Goal: Task Accomplishment & Management: Use online tool/utility

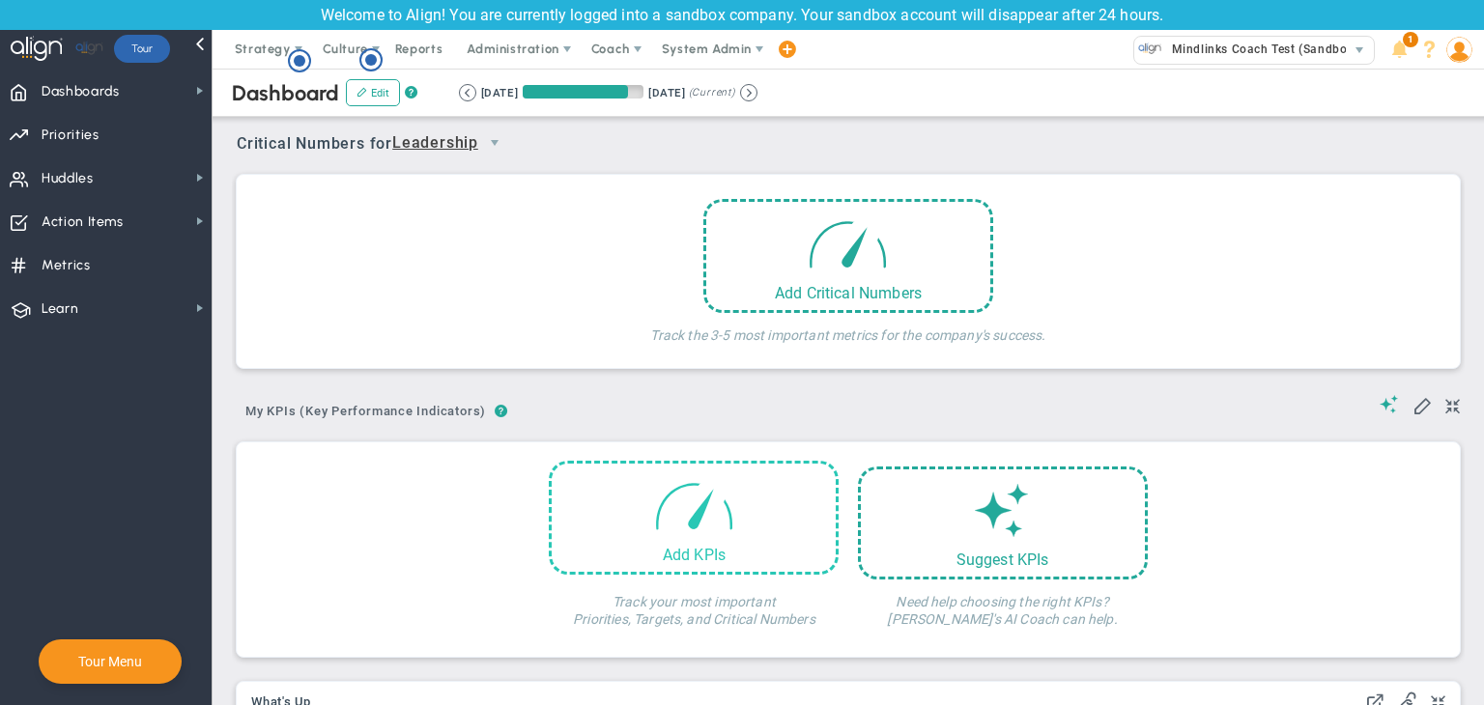
click at [712, 518] on span at bounding box center [694, 505] width 82 height 82
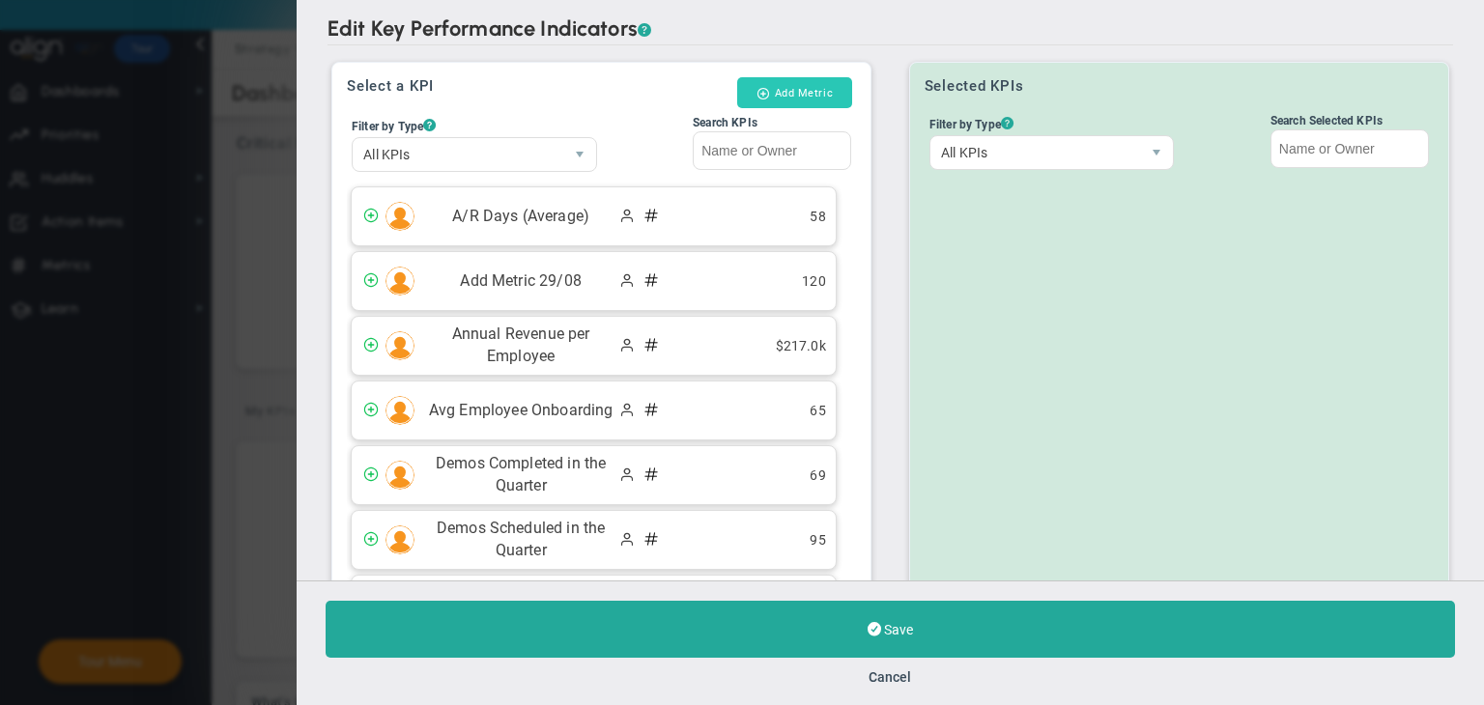
click at [795, 100] on button "Add Metric" at bounding box center [794, 92] width 115 height 31
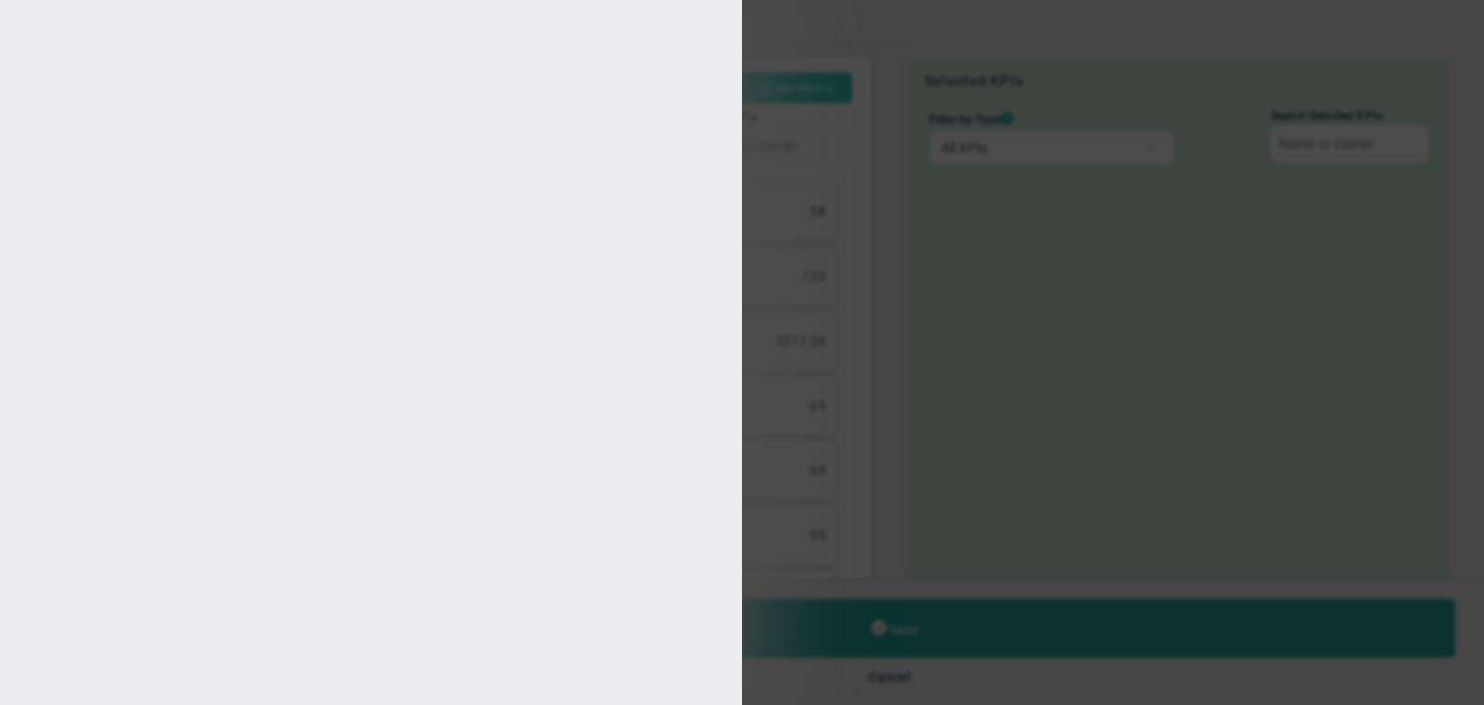
type input "[PERSON_NAME]"
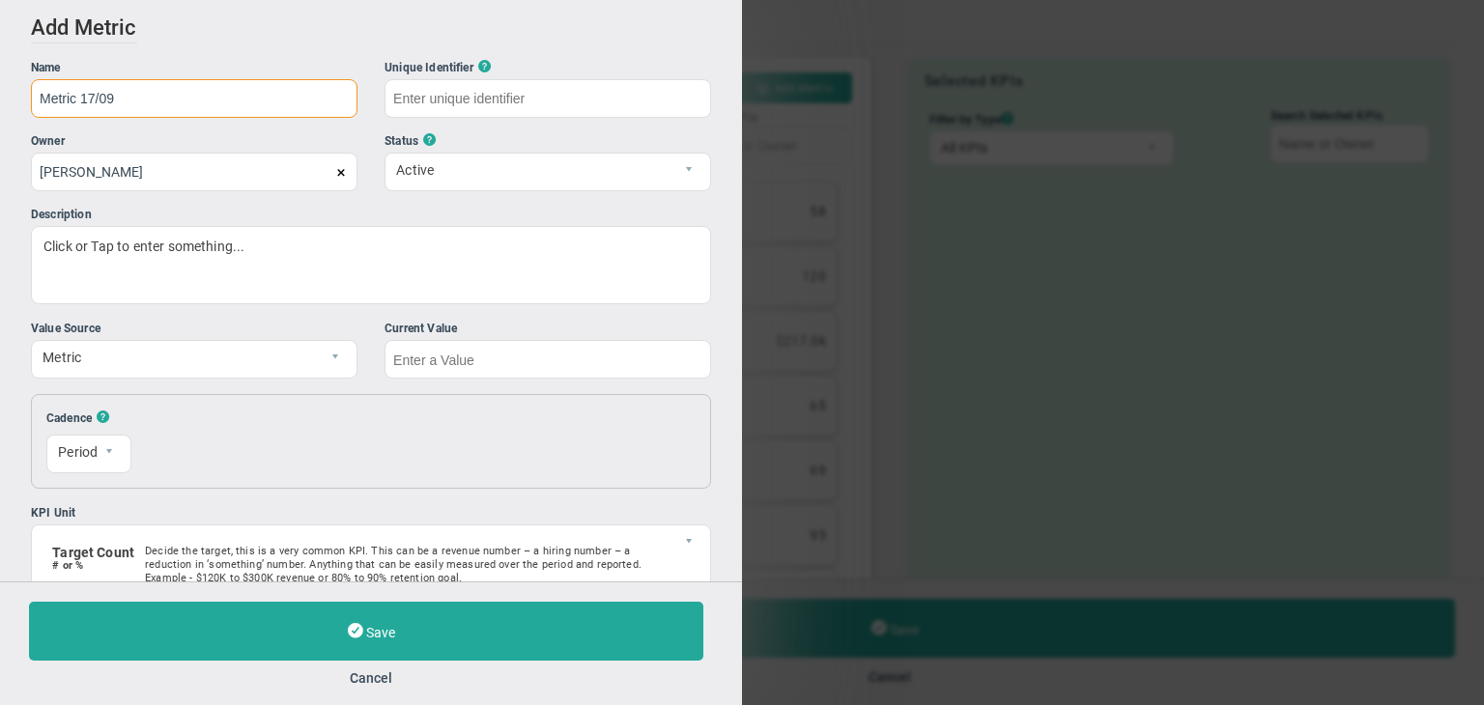
type input "Metric 17/09"
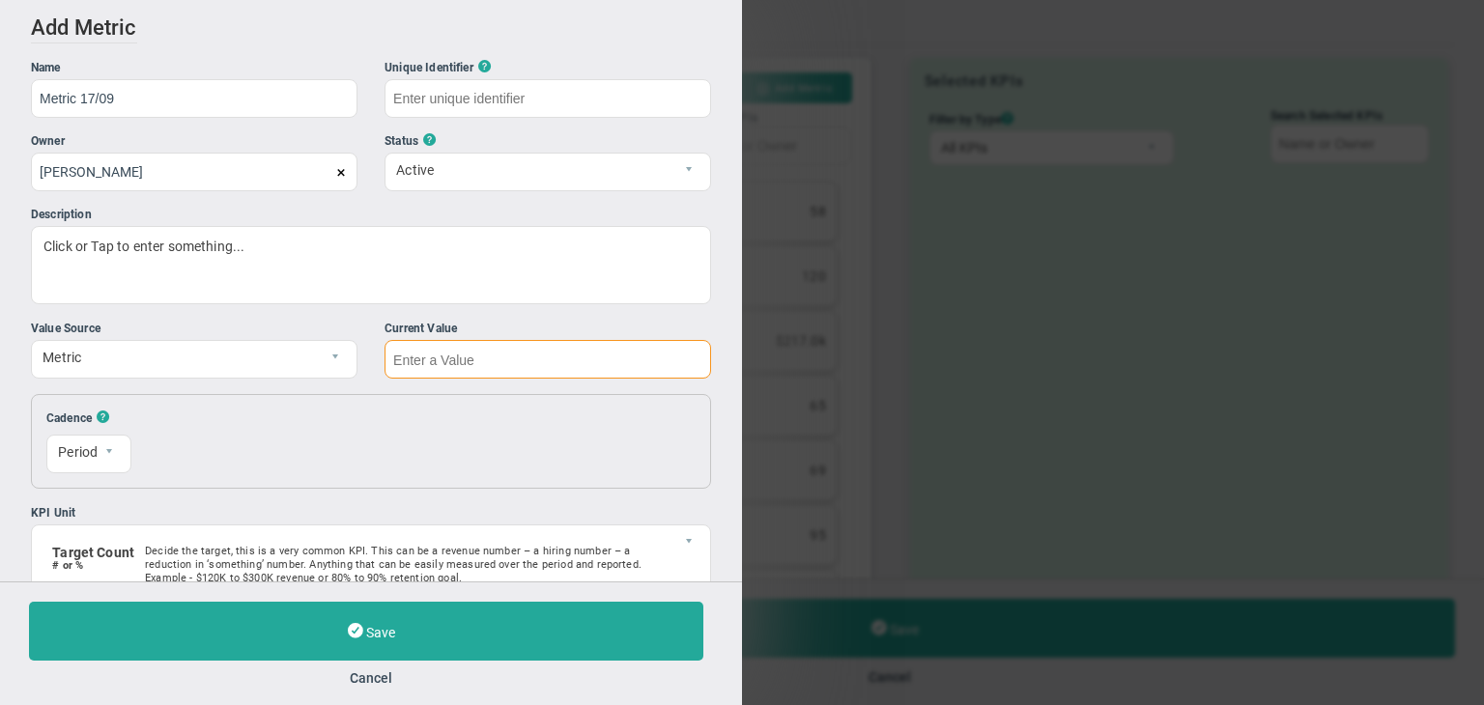
click at [467, 347] on input "text" at bounding box center [547, 359] width 326 height 39
type input "Metric-17/09"
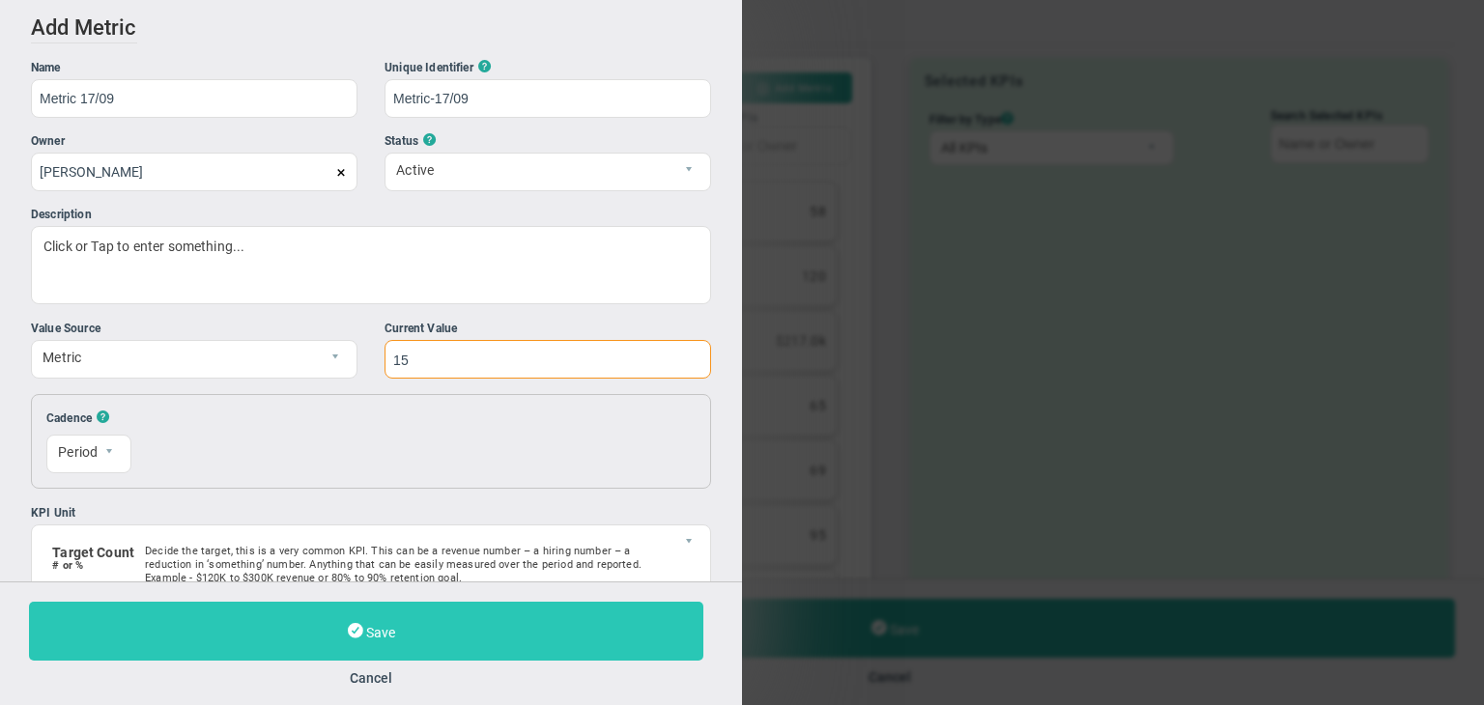
type input "15"
click at [388, 625] on span "Save" at bounding box center [380, 632] width 29 height 15
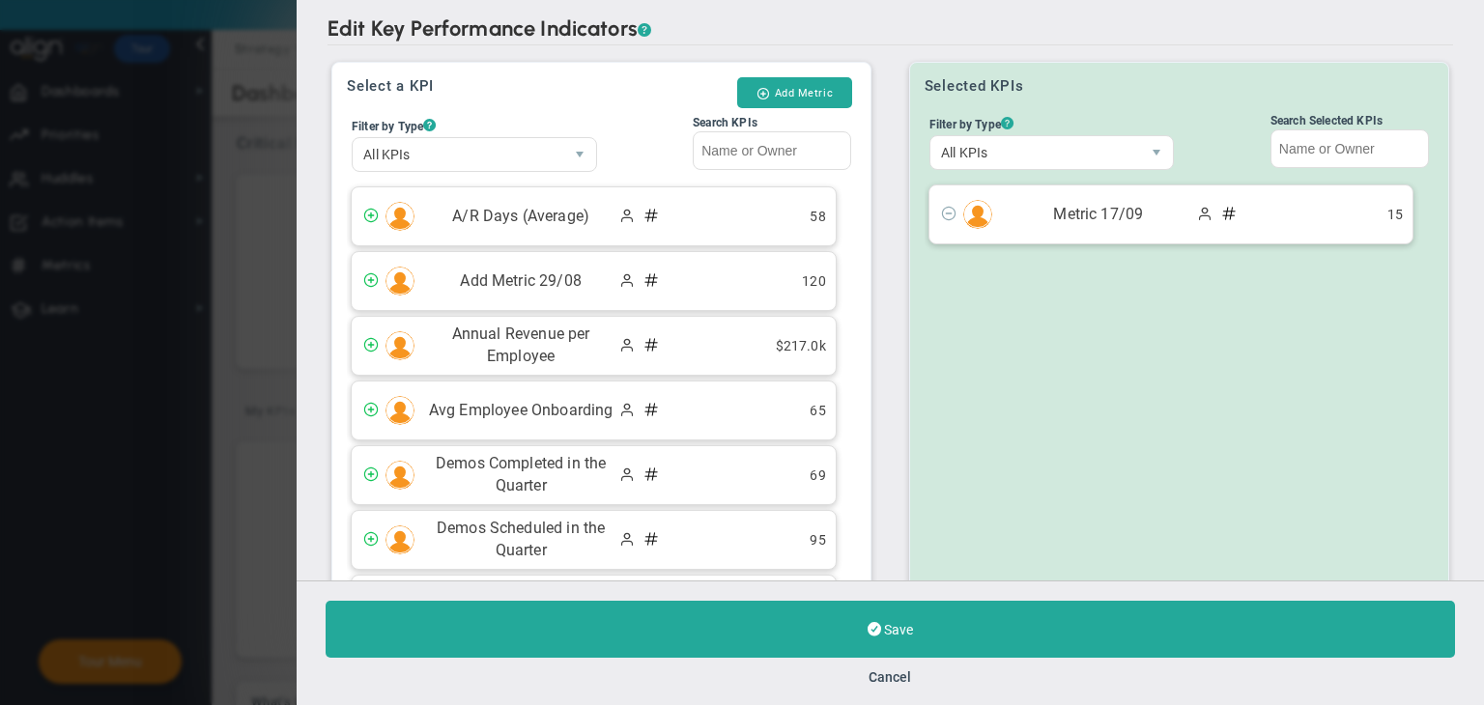
scroll to position [184, 0]
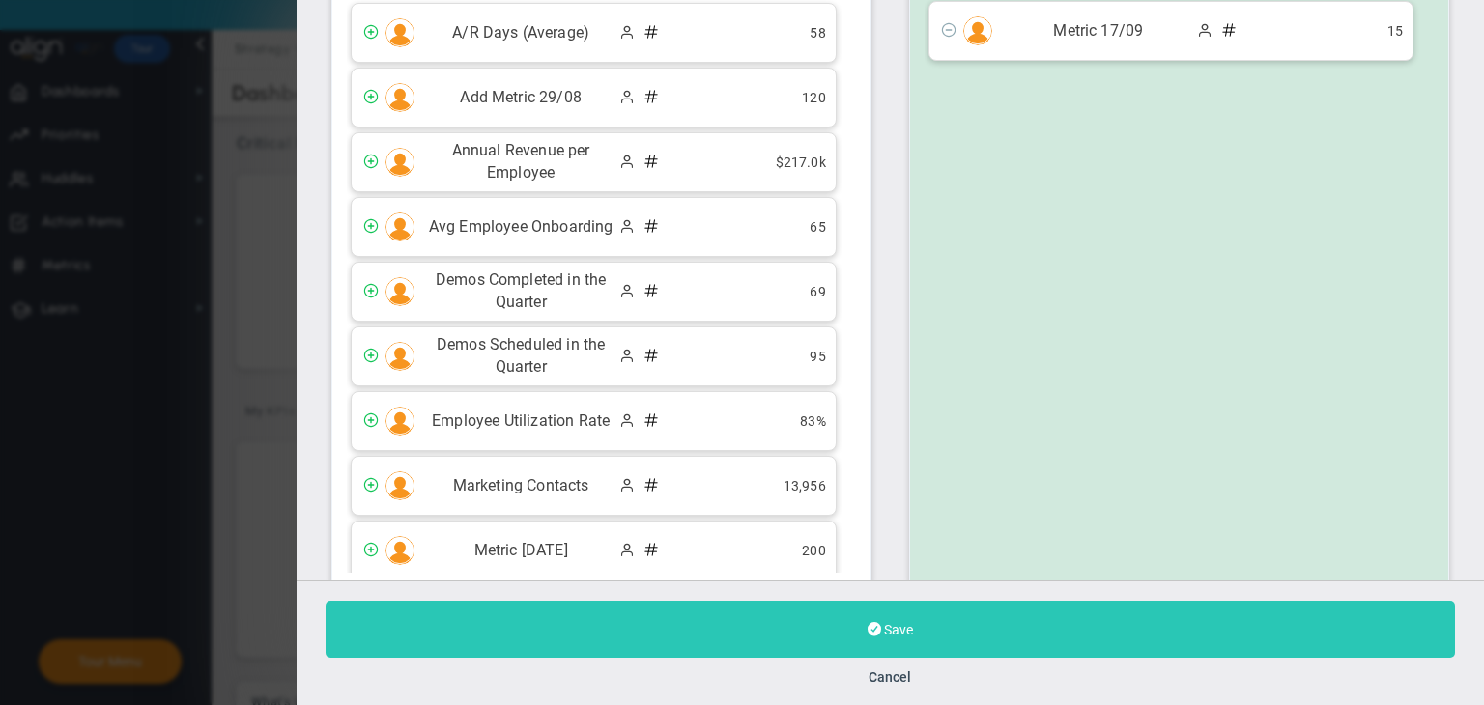
click at [1012, 604] on button "Save" at bounding box center [890, 629] width 1129 height 57
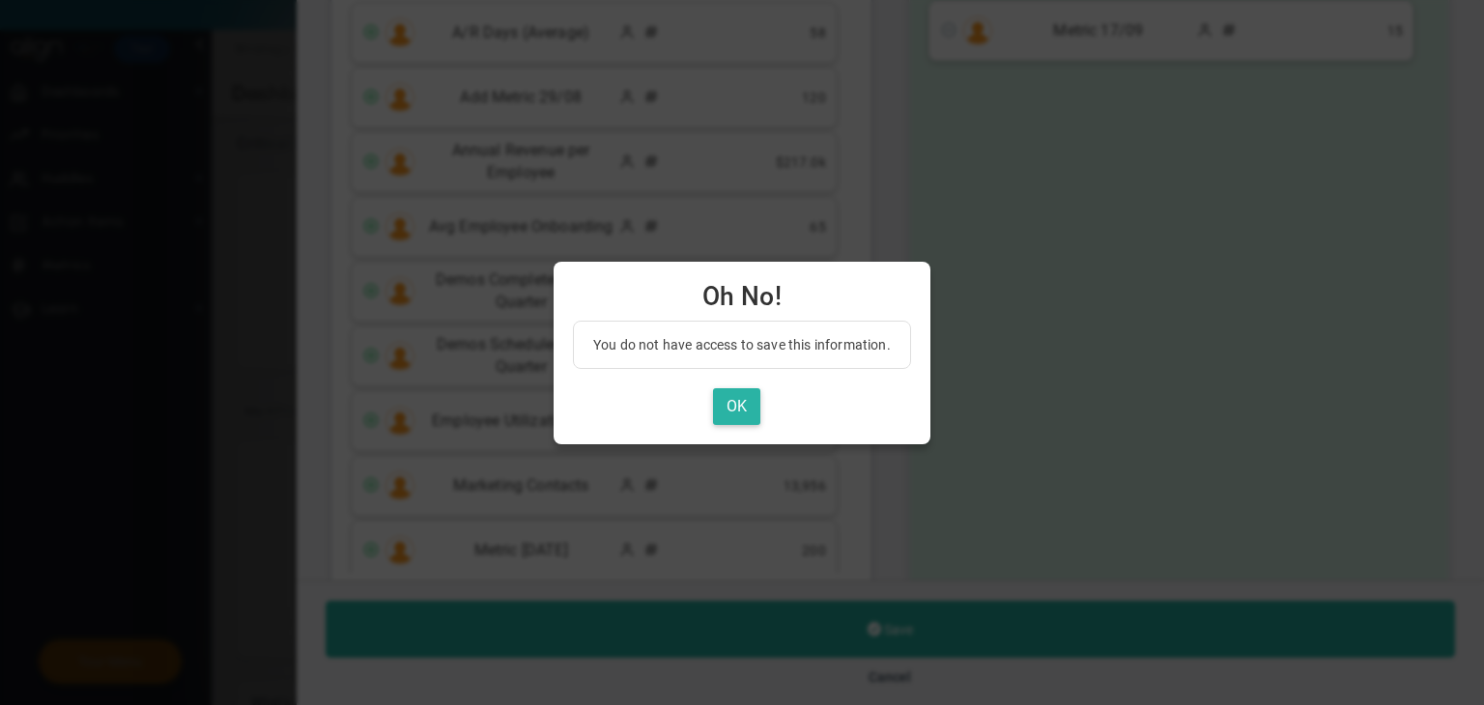
click at [757, 401] on button "OK" at bounding box center [736, 407] width 47 height 38
